Goal: Transaction & Acquisition: Book appointment/travel/reservation

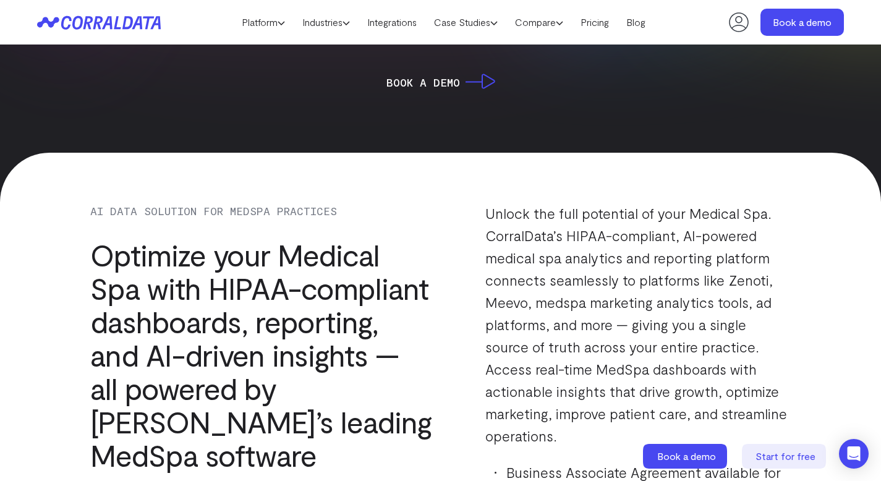
scroll to position [1051, 0]
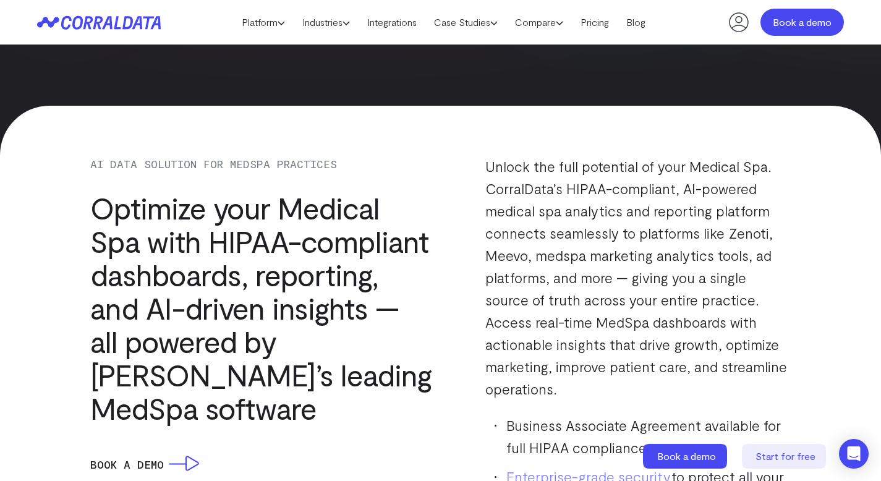
click at [796, 23] on link "Book a demo" at bounding box center [802, 22] width 83 height 27
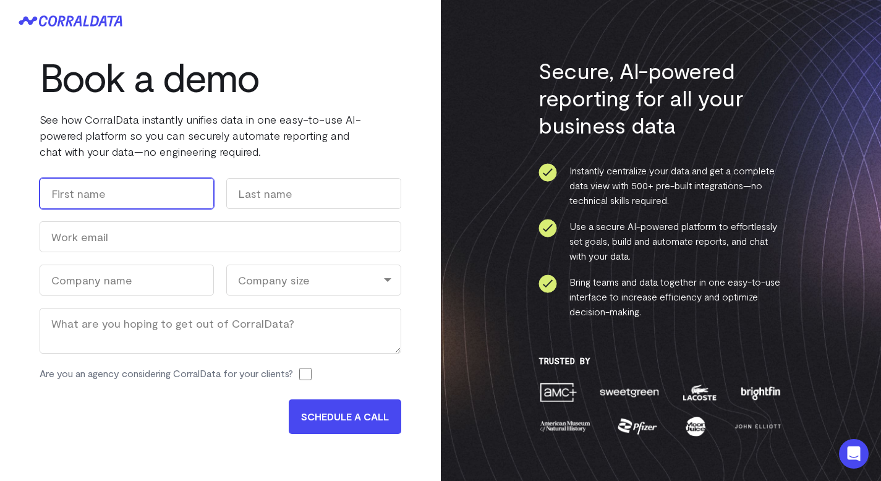
click at [134, 197] on input "First" at bounding box center [127, 193] width 174 height 31
type input "[PERSON_NAME]"
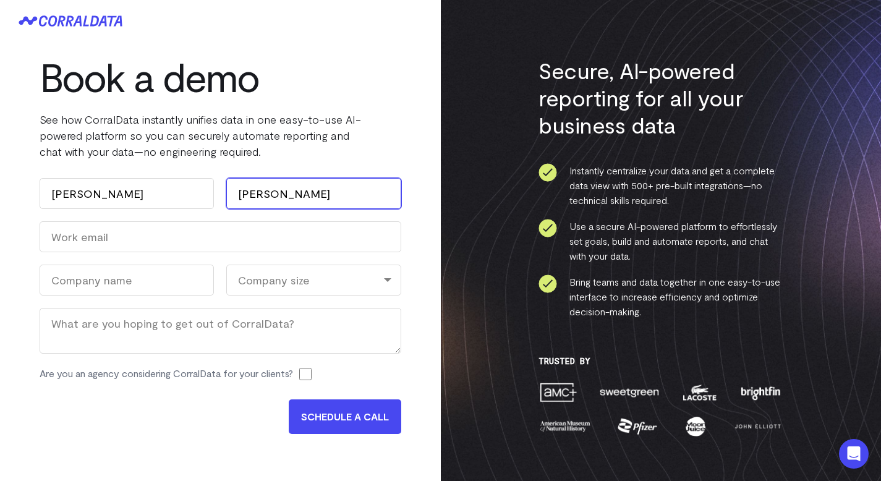
type input "[PERSON_NAME]"
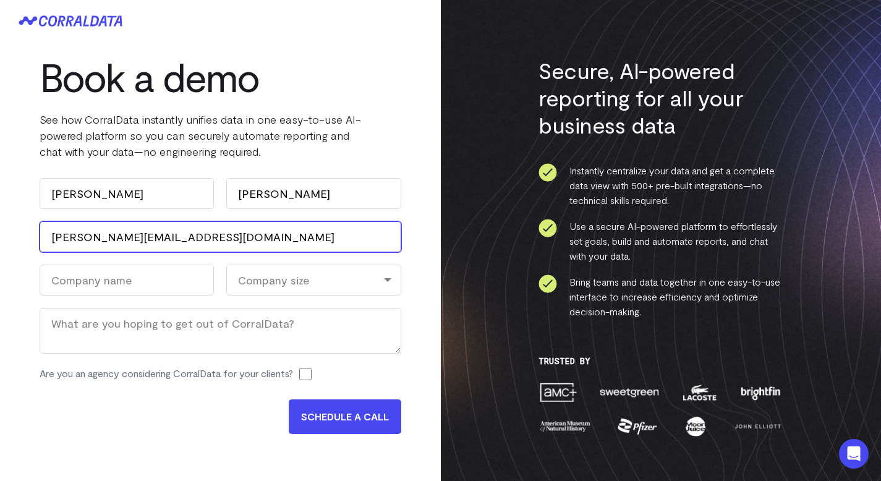
type input "[PERSON_NAME][EMAIL_ADDRESS][DOMAIN_NAME]"
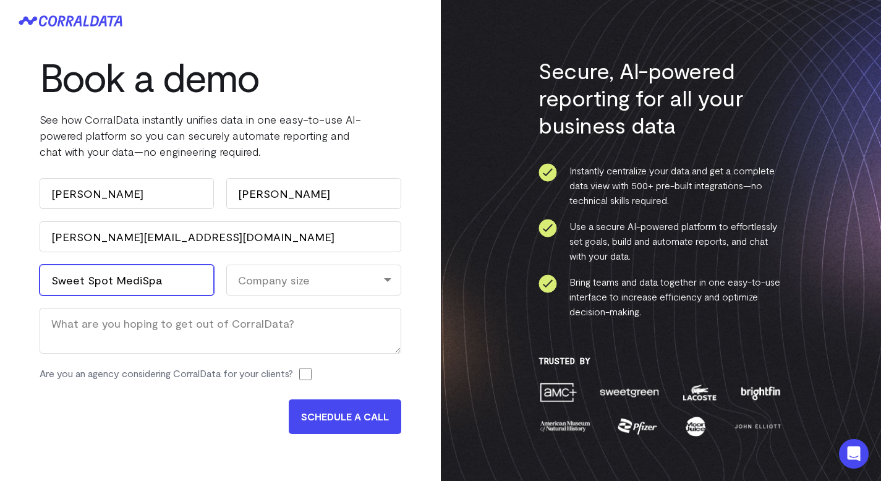
type input "Sweet Spot MediSpa"
click at [294, 272] on div "Company size" at bounding box center [313, 280] width 174 height 31
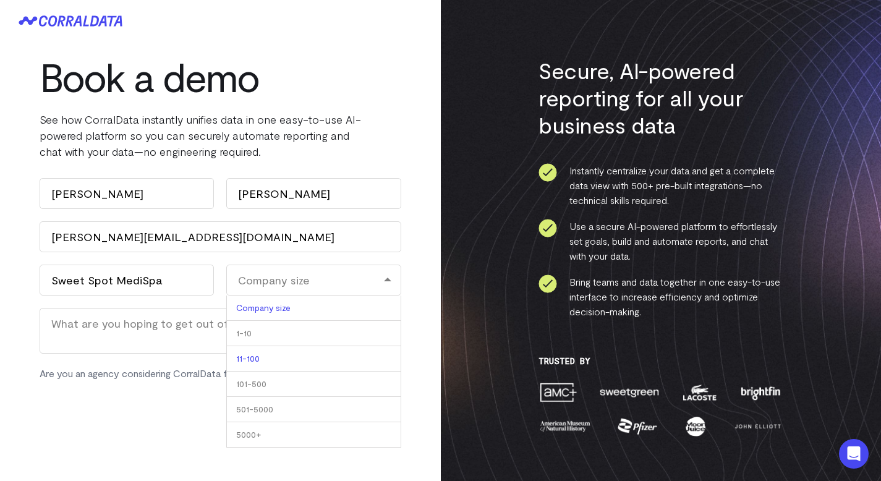
click at [266, 356] on li "11-100" at bounding box center [313, 358] width 174 height 25
select select "11-100"
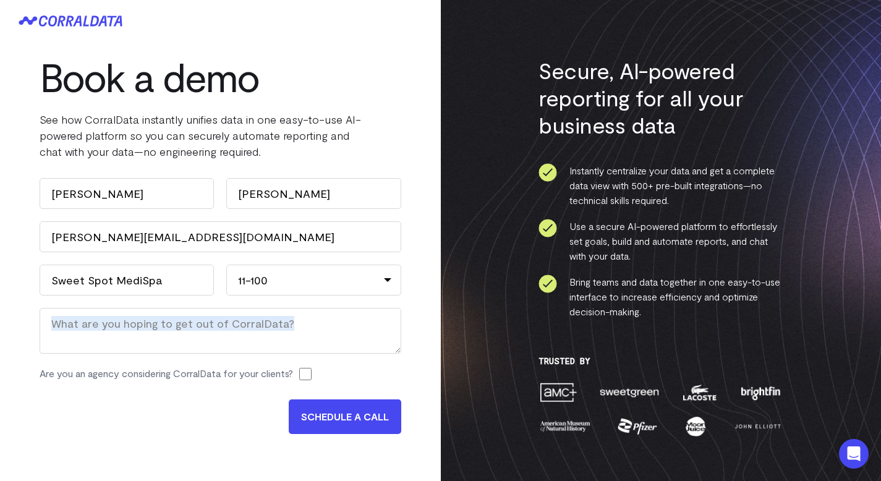
click at [266, 356] on div "Name [PERSON_NAME] First [PERSON_NAME] Last Work Email (Required) [PERSON_NAME]…" at bounding box center [221, 285] width 362 height 215
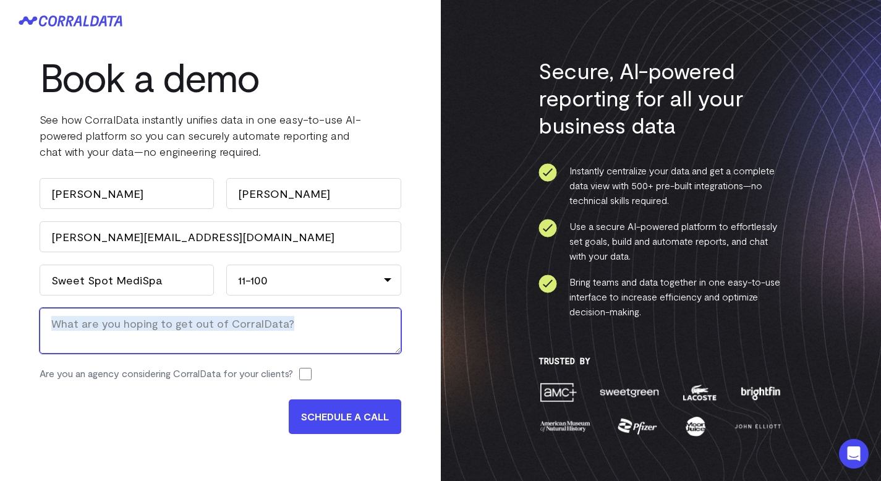
click at [270, 327] on textarea "Message" at bounding box center [221, 331] width 362 height 46
type textarea "Employee PI data to set goals and projections."
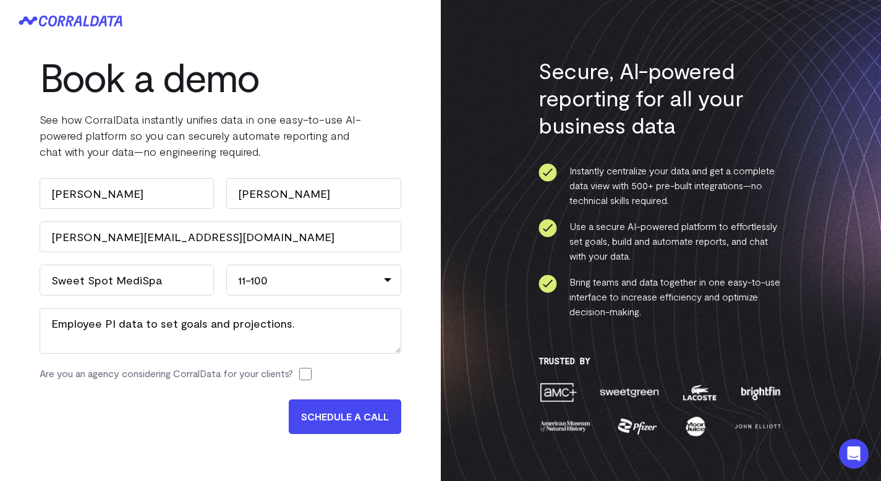
click at [353, 418] on input "SCHEDULE A CALL" at bounding box center [345, 417] width 113 height 35
